Goal: Task Accomplishment & Management: Manage account settings

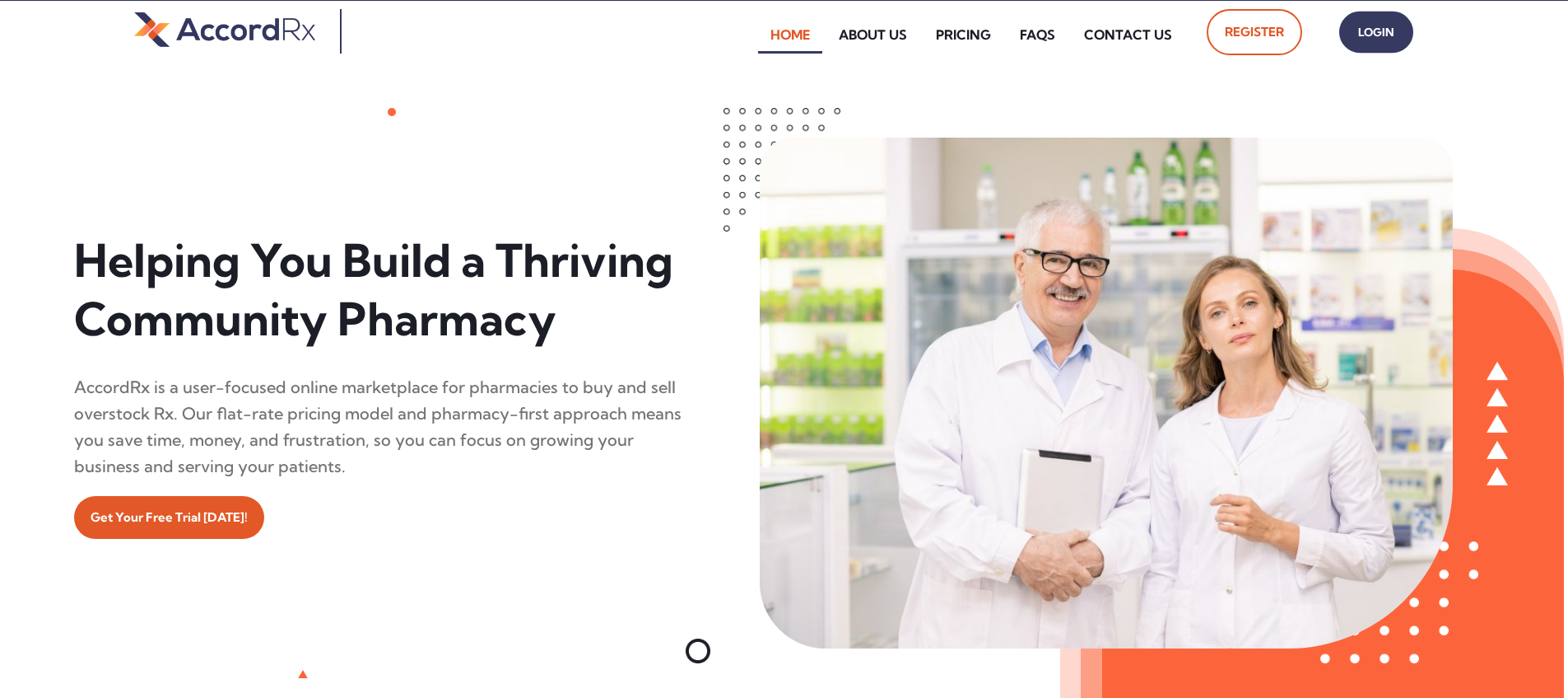
click at [752, 39] on span "Login" at bounding box center [1376, 33] width 41 height 24
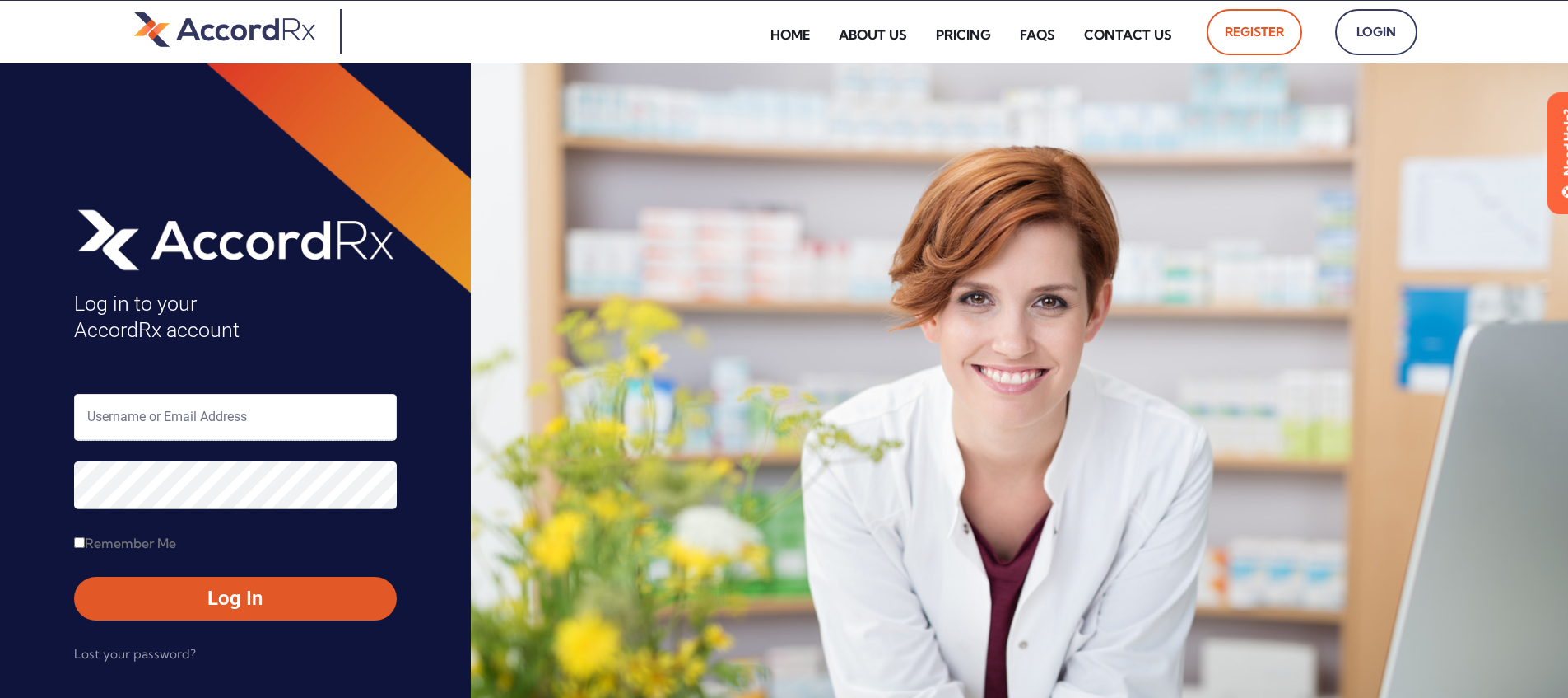
click at [142, 413] on input "text" at bounding box center [235, 417] width 323 height 47
type input "ARX-[PERSON_NAME]"
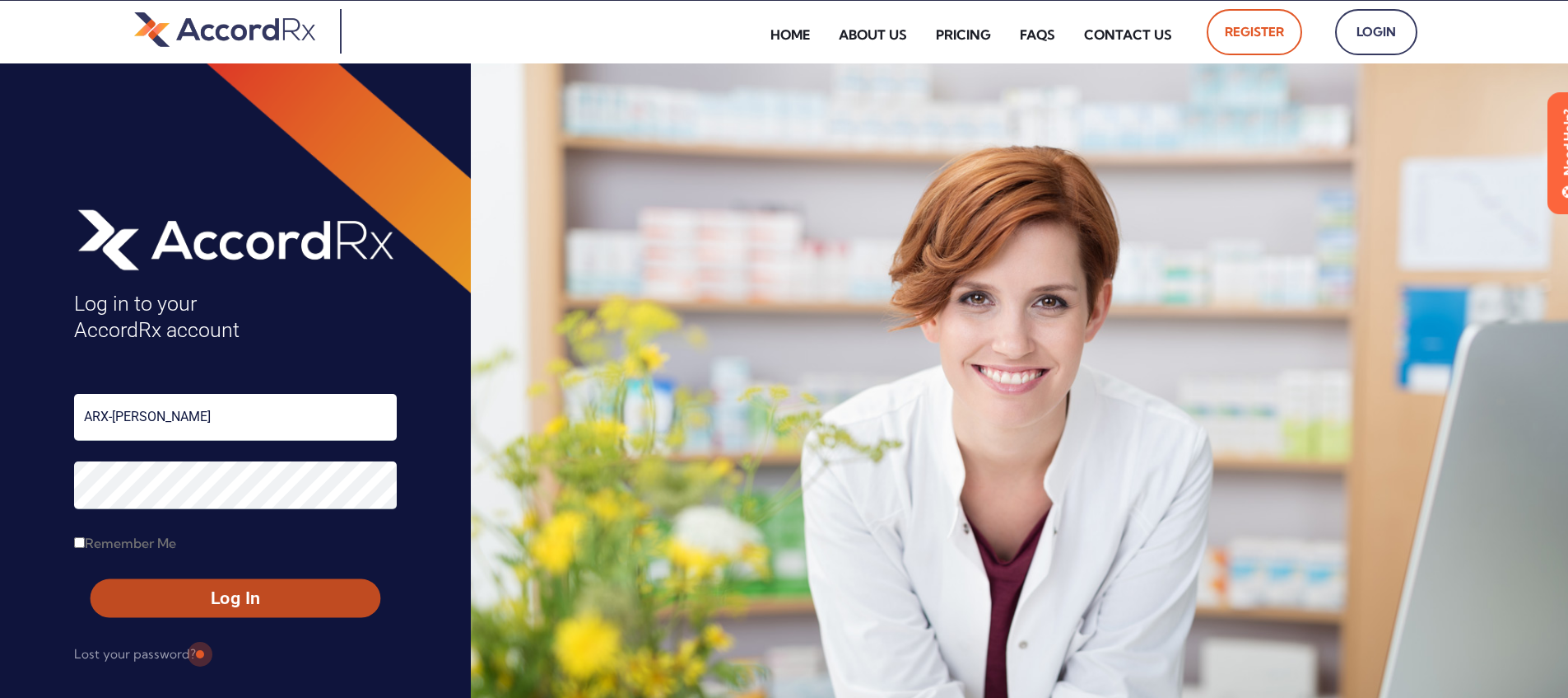
click at [197, 592] on span "Log In" at bounding box center [235, 598] width 260 height 24
